Goal: Task Accomplishment & Management: Manage account settings

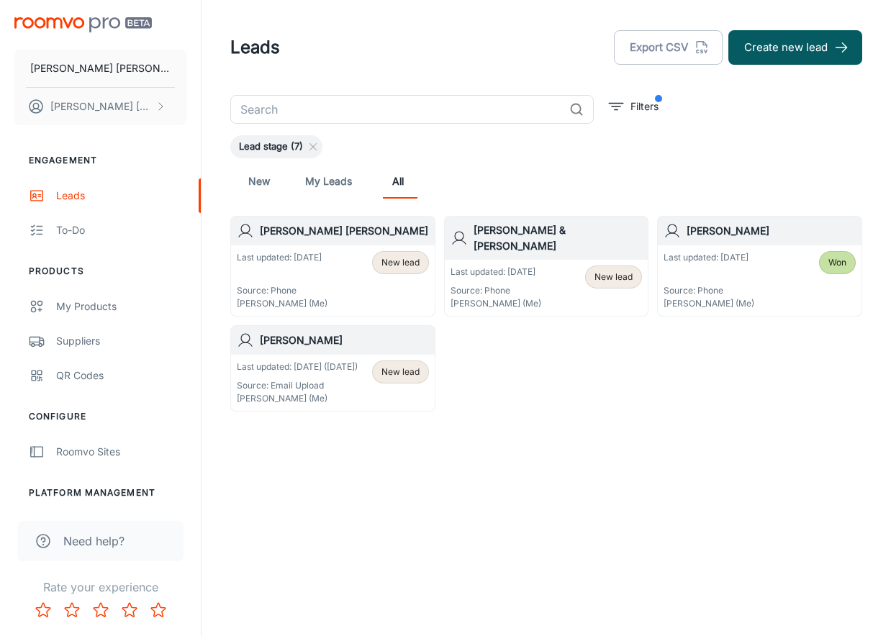
click at [512, 235] on h6 "[PERSON_NAME] & [PERSON_NAME]" at bounding box center [558, 238] width 169 height 32
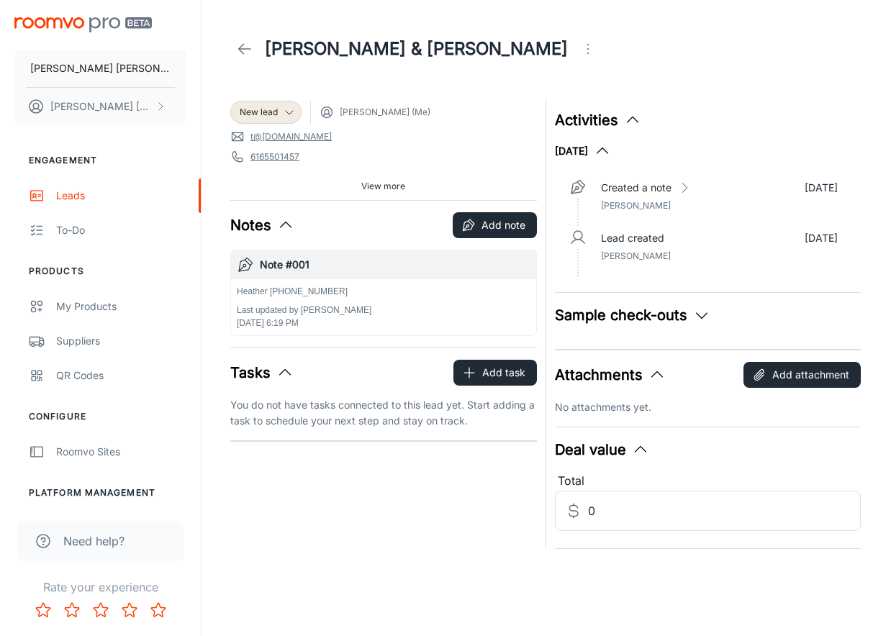
click at [274, 137] on link "t@[DOMAIN_NAME]" at bounding box center [291, 136] width 81 height 13
click at [399, 188] on span "View more" at bounding box center [383, 186] width 44 height 13
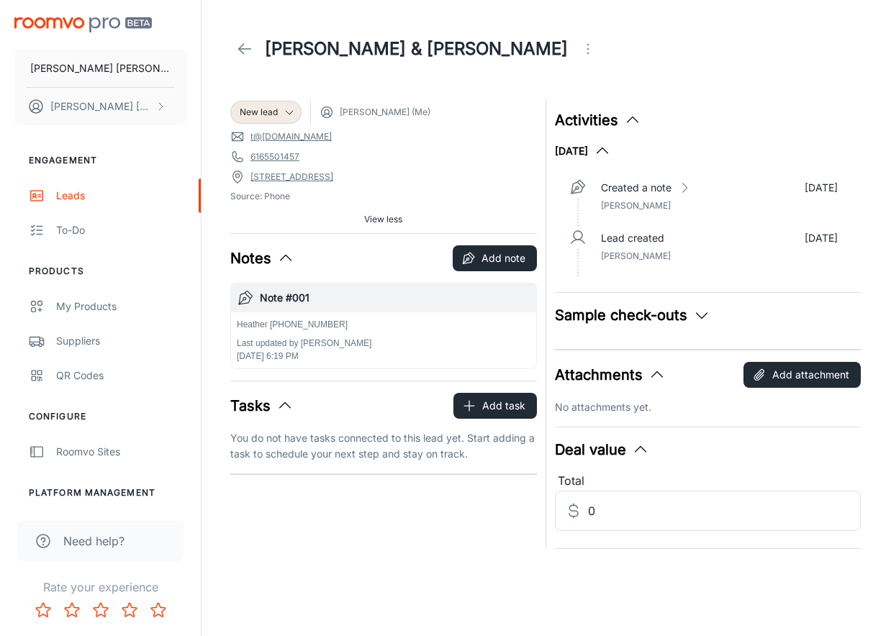
click at [381, 144] on div "New lead [PERSON_NAME] (Me) t@[DOMAIN_NAME] 6165501457 [GEOGRAPHIC_DATA] Source…" at bounding box center [383, 165] width 307 height 135
click at [392, 112] on span "[PERSON_NAME] (Me)" at bounding box center [385, 112] width 91 height 13
click at [361, 112] on span "[PERSON_NAME] (Me)" at bounding box center [385, 112] width 91 height 13
click at [290, 111] on icon at bounding box center [290, 113] width 12 height 12
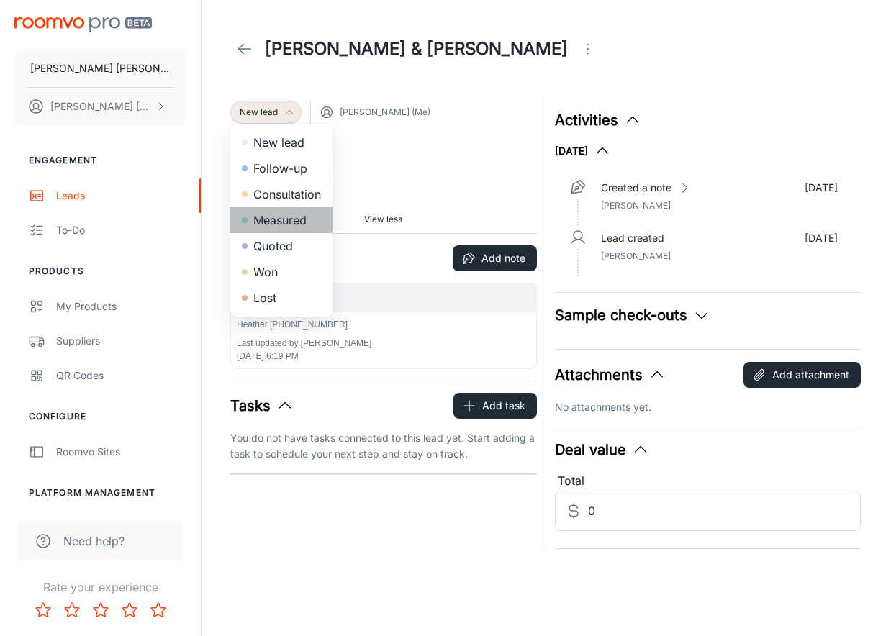
click at [294, 222] on li "Measured" at bounding box center [281, 220] width 102 height 26
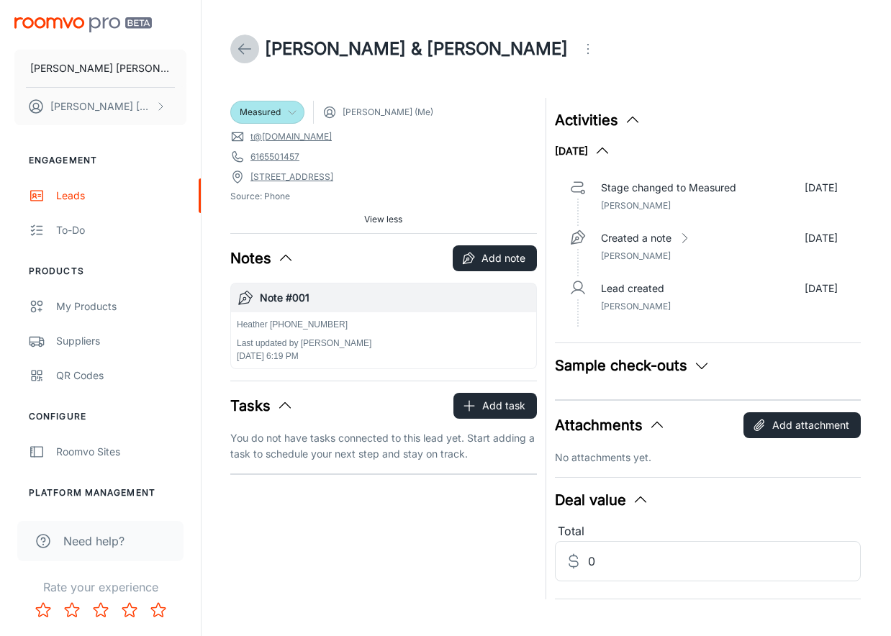
click at [245, 48] on icon at bounding box center [244, 48] width 17 height 17
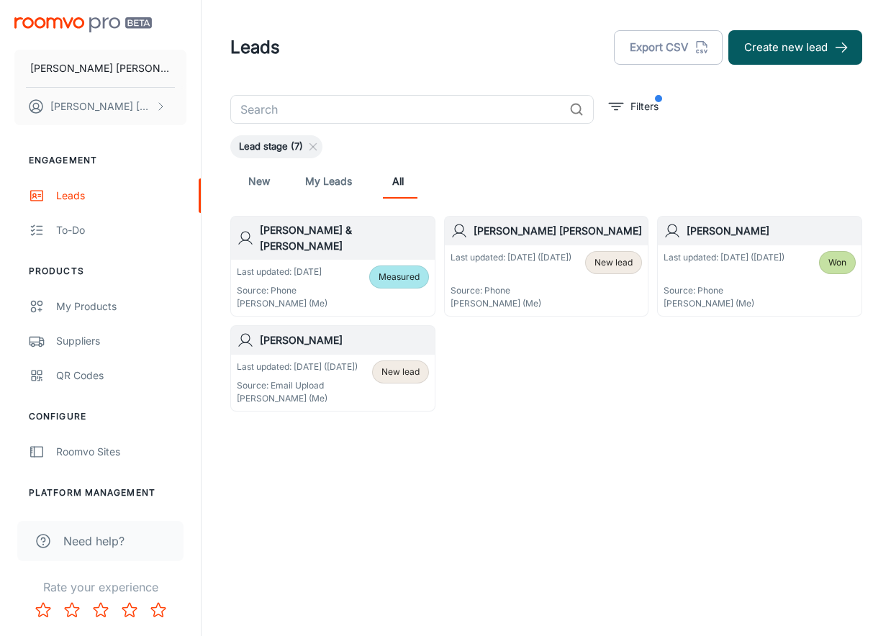
click at [512, 258] on p "Last updated: [DATE] ([DATE])" at bounding box center [511, 257] width 121 height 13
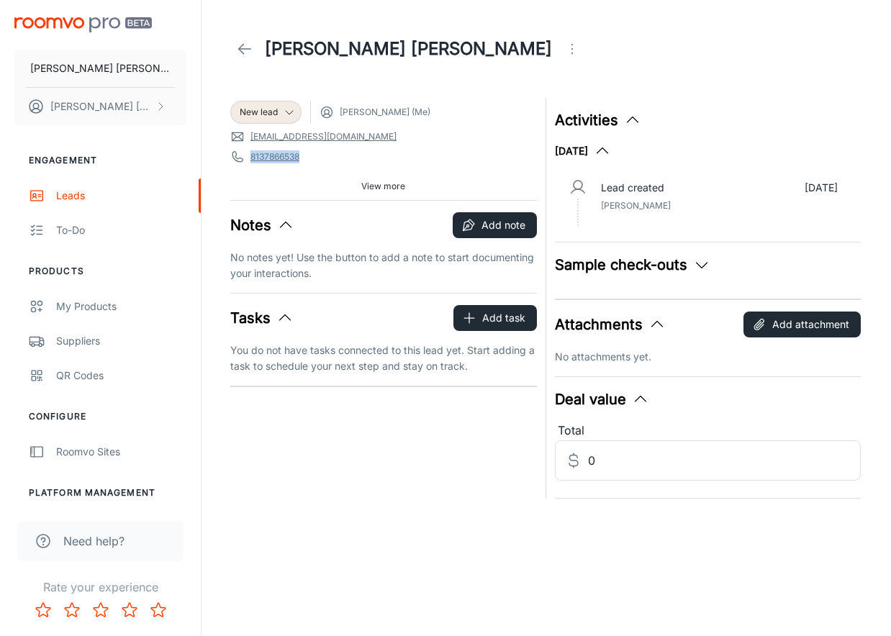
drag, startPoint x: 302, startPoint y: 157, endPoint x: 248, endPoint y: 157, distance: 54.0
click at [248, 157] on span "8137866538" at bounding box center [383, 157] width 307 height 14
copy link "8137866538"
